Goal: Check status: Check status

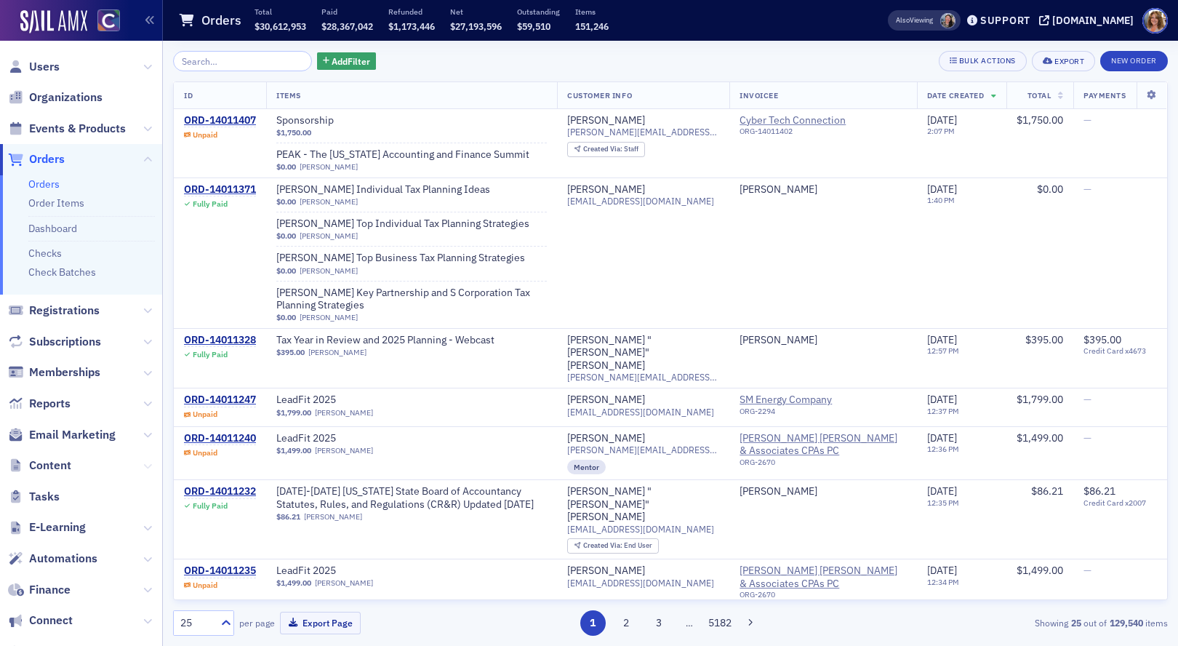
click at [144, 463] on icon at bounding box center [147, 466] width 9 height 9
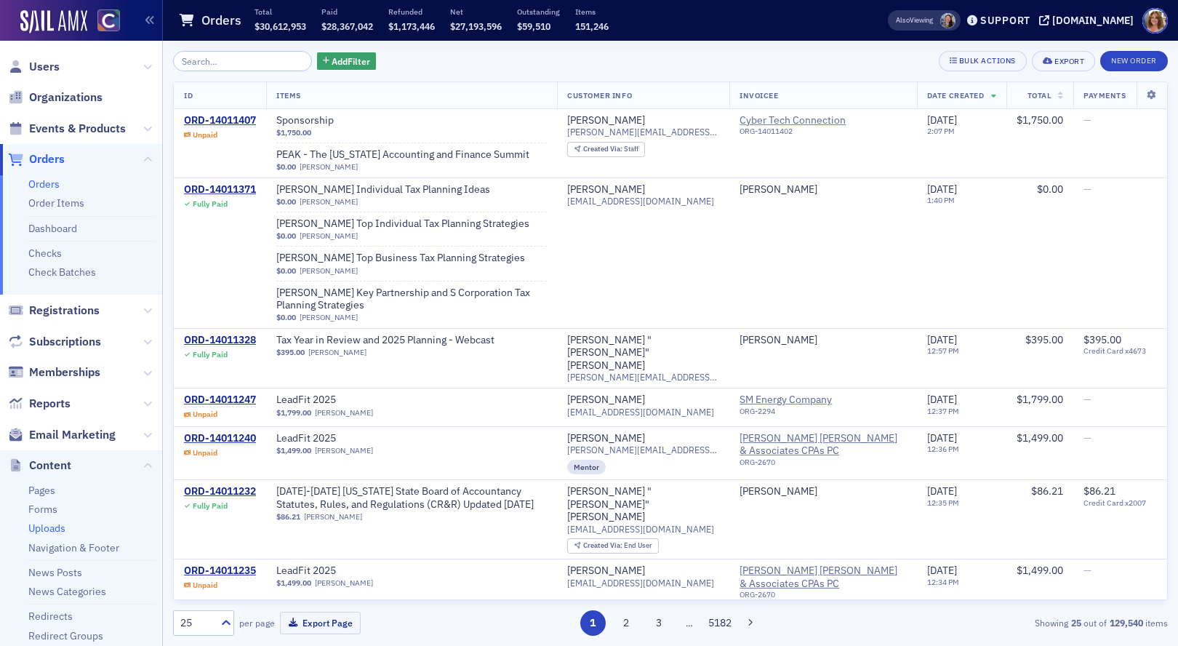
click at [49, 529] on link "Uploads" at bounding box center [46, 527] width 37 height 13
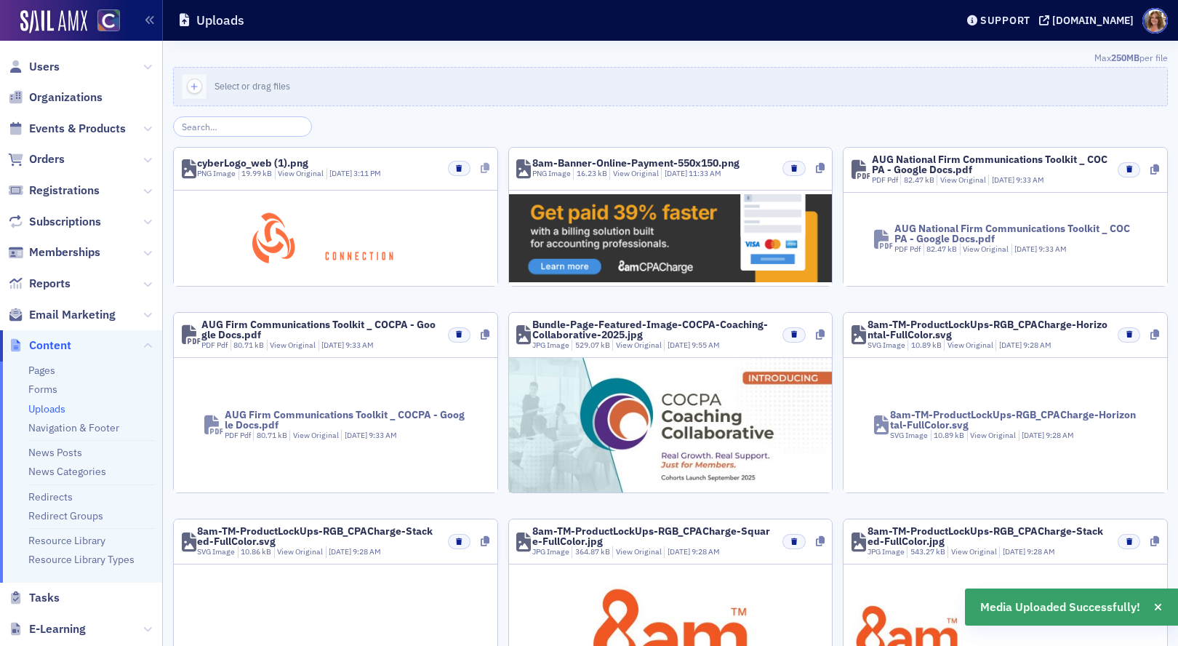
click at [484, 168] on icon at bounding box center [485, 168] width 9 height 10
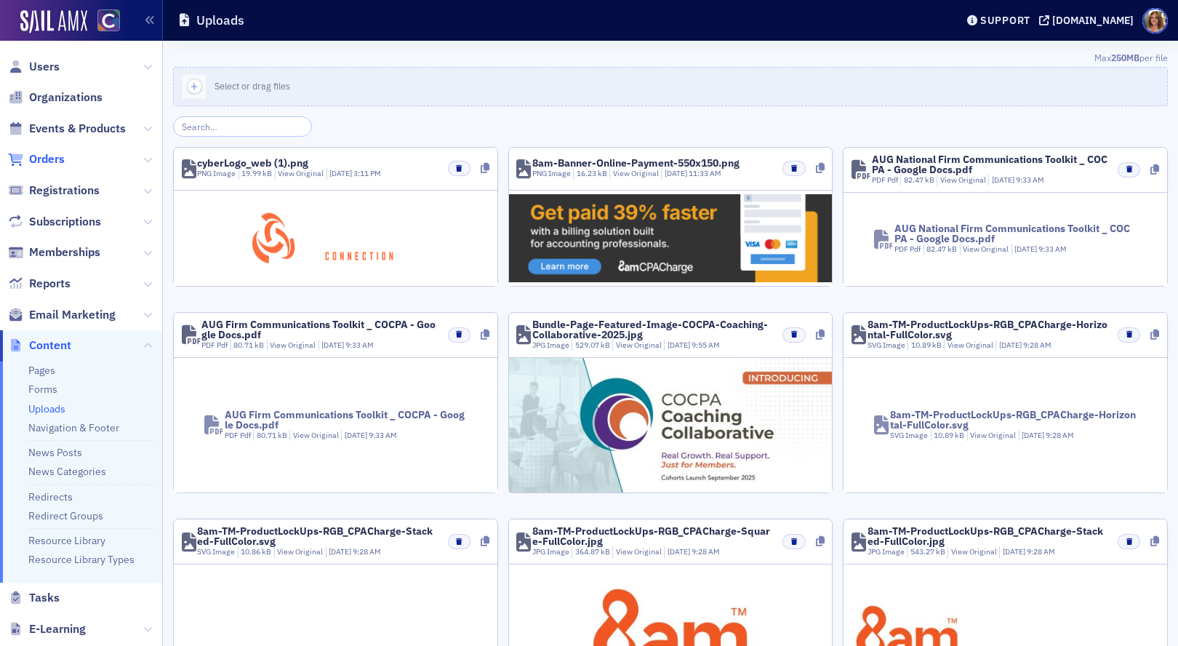
click at [51, 160] on span "Orders" at bounding box center [47, 159] width 36 height 16
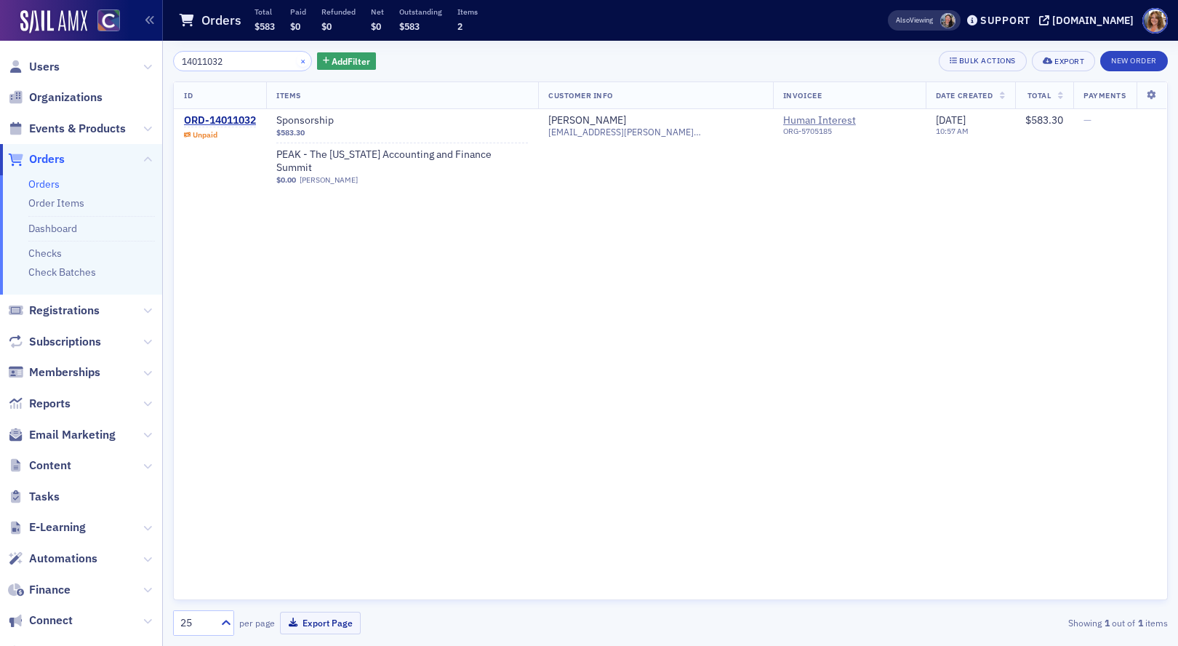
type input "14011032"
click at [297, 60] on button "×" at bounding box center [303, 60] width 13 height 13
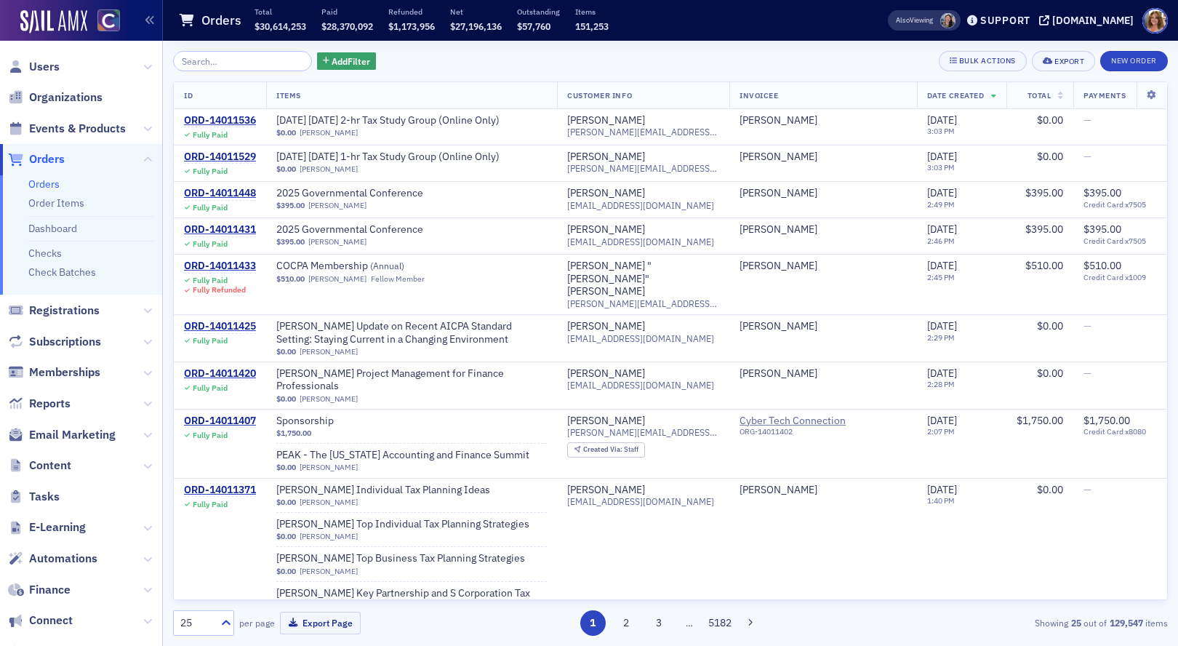
click at [46, 158] on span "Orders" at bounding box center [47, 159] width 36 height 16
